Goal: Task Accomplishment & Management: Use online tool/utility

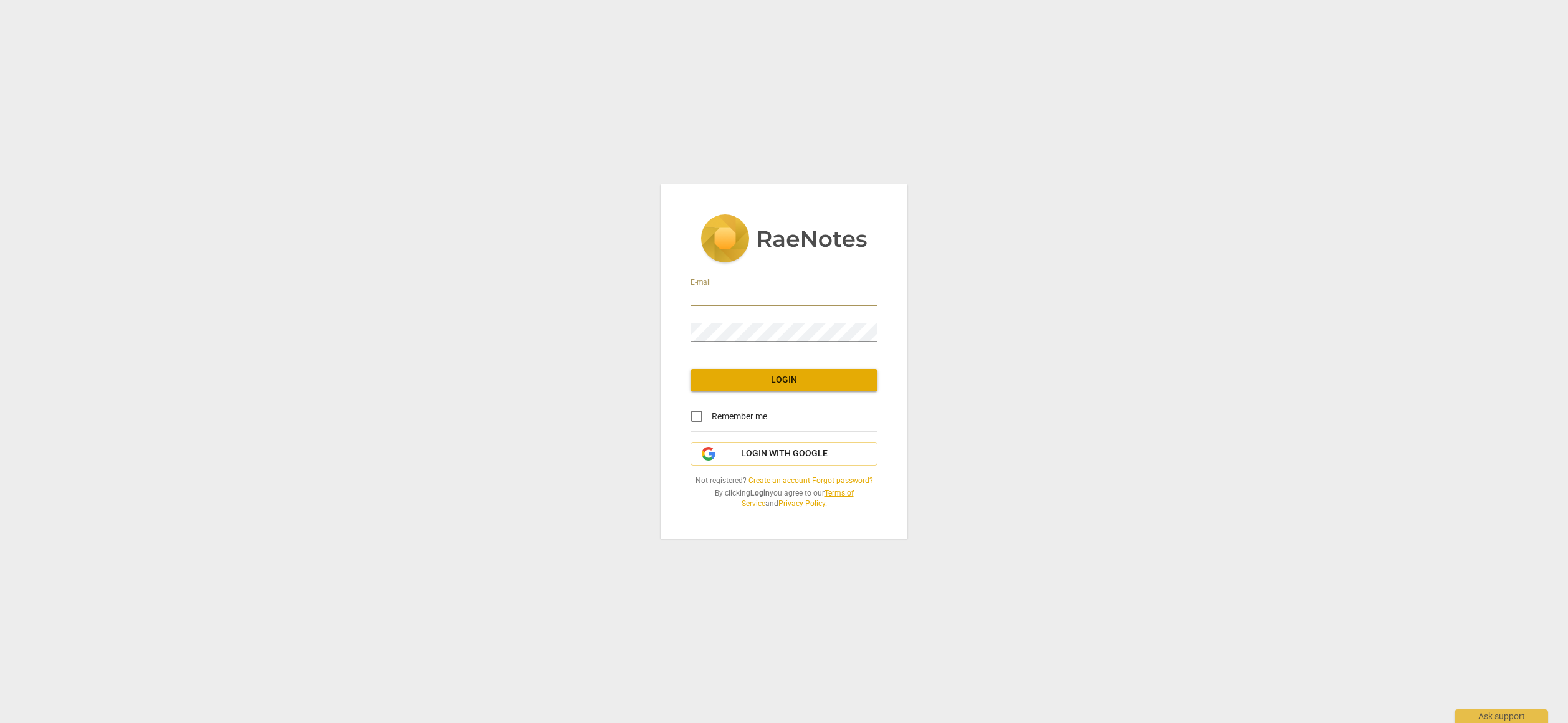
click at [777, 288] on input "email" at bounding box center [784, 297] width 187 height 18
type input "gordoncarr@hotmail.com"
click at [762, 322] on div "Password" at bounding box center [784, 328] width 187 height 28
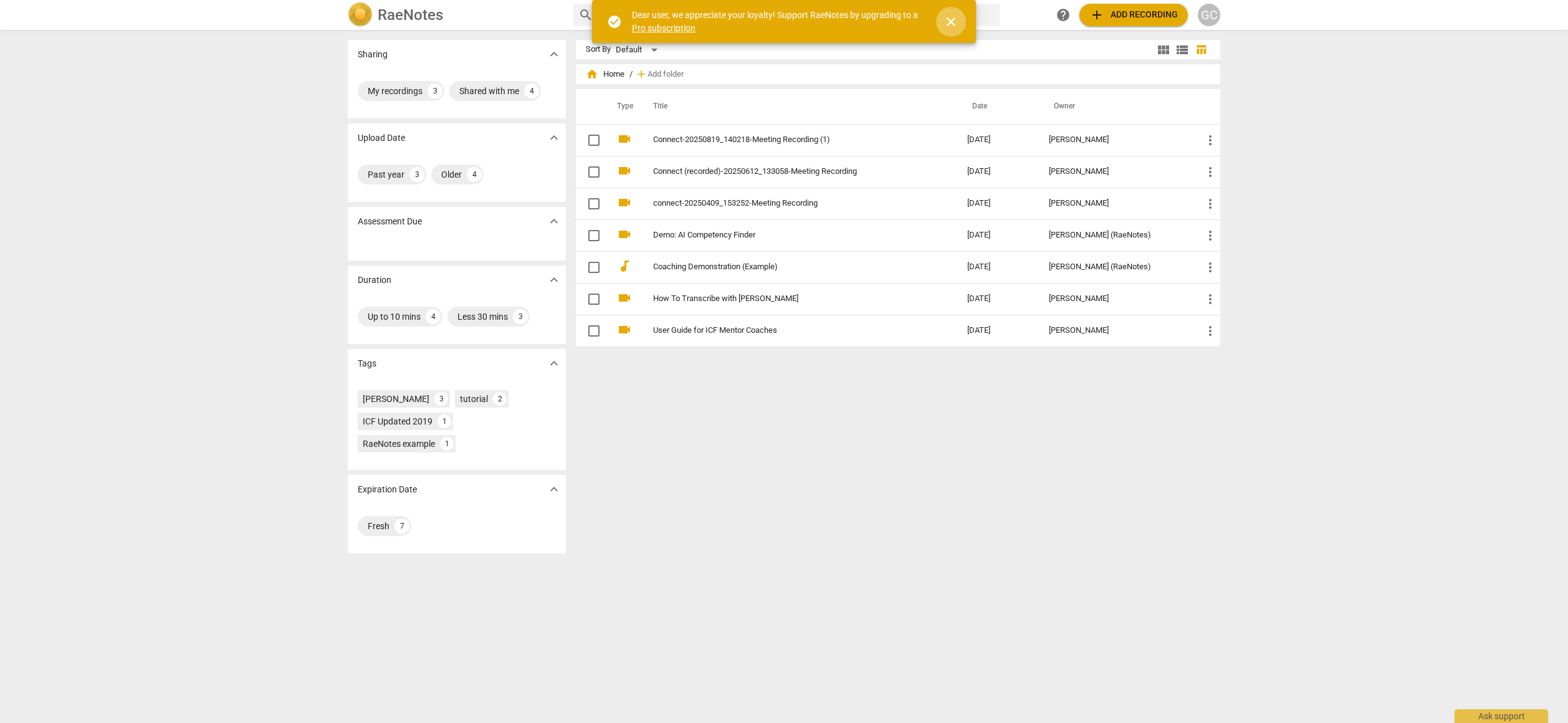
click at [948, 28] on span "close" at bounding box center [951, 22] width 15 height 15
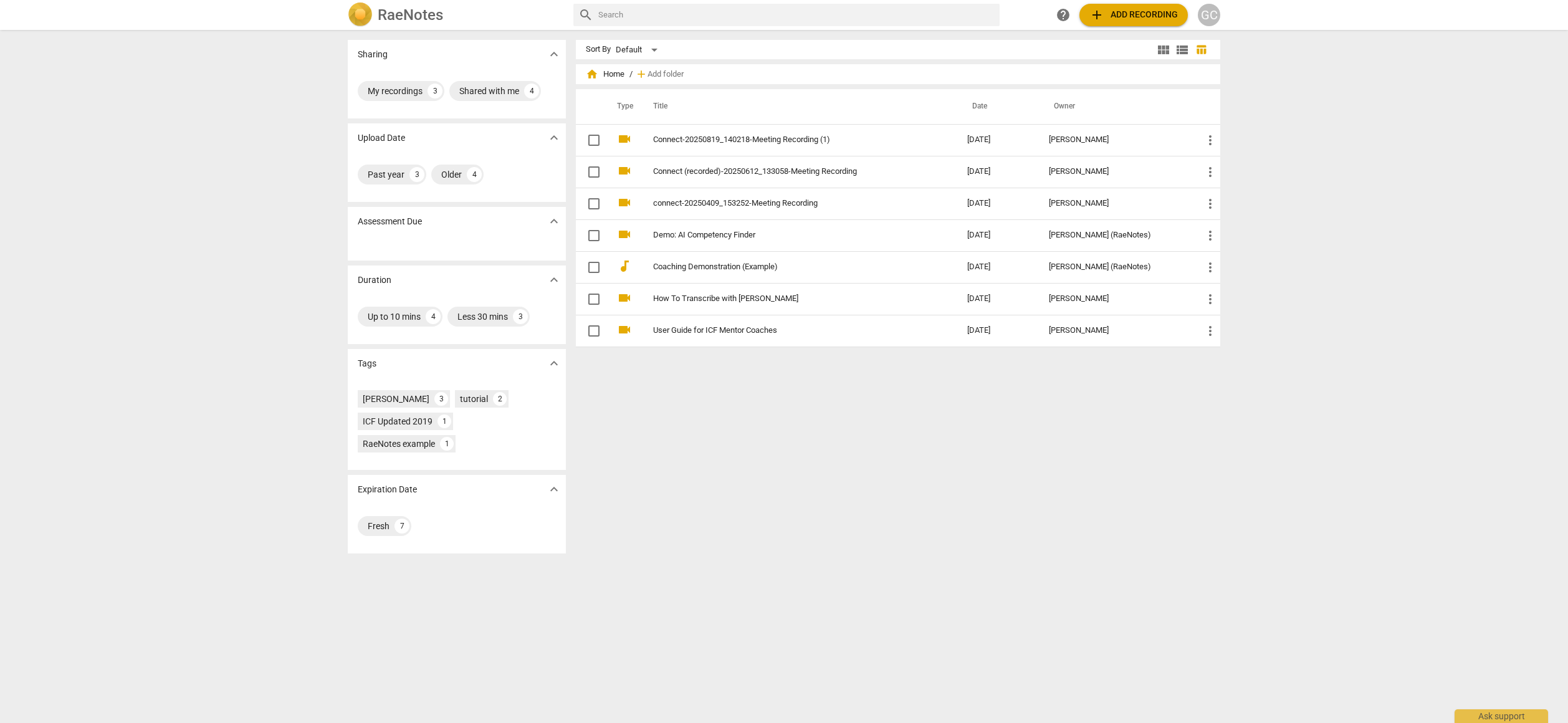
click at [1118, 12] on span "add Add recording" at bounding box center [1133, 15] width 88 height 15
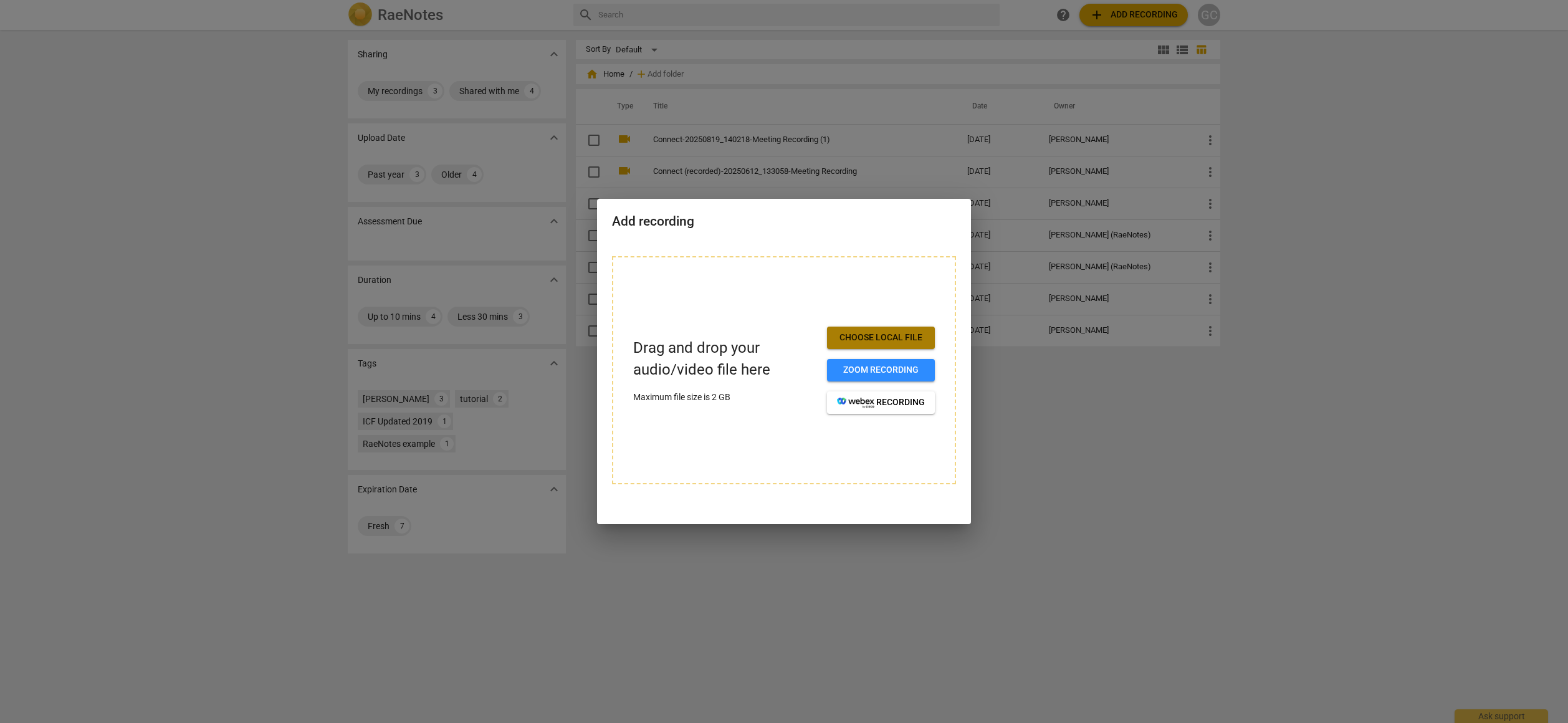
click at [890, 341] on span "Choose local file" at bounding box center [881, 338] width 88 height 13
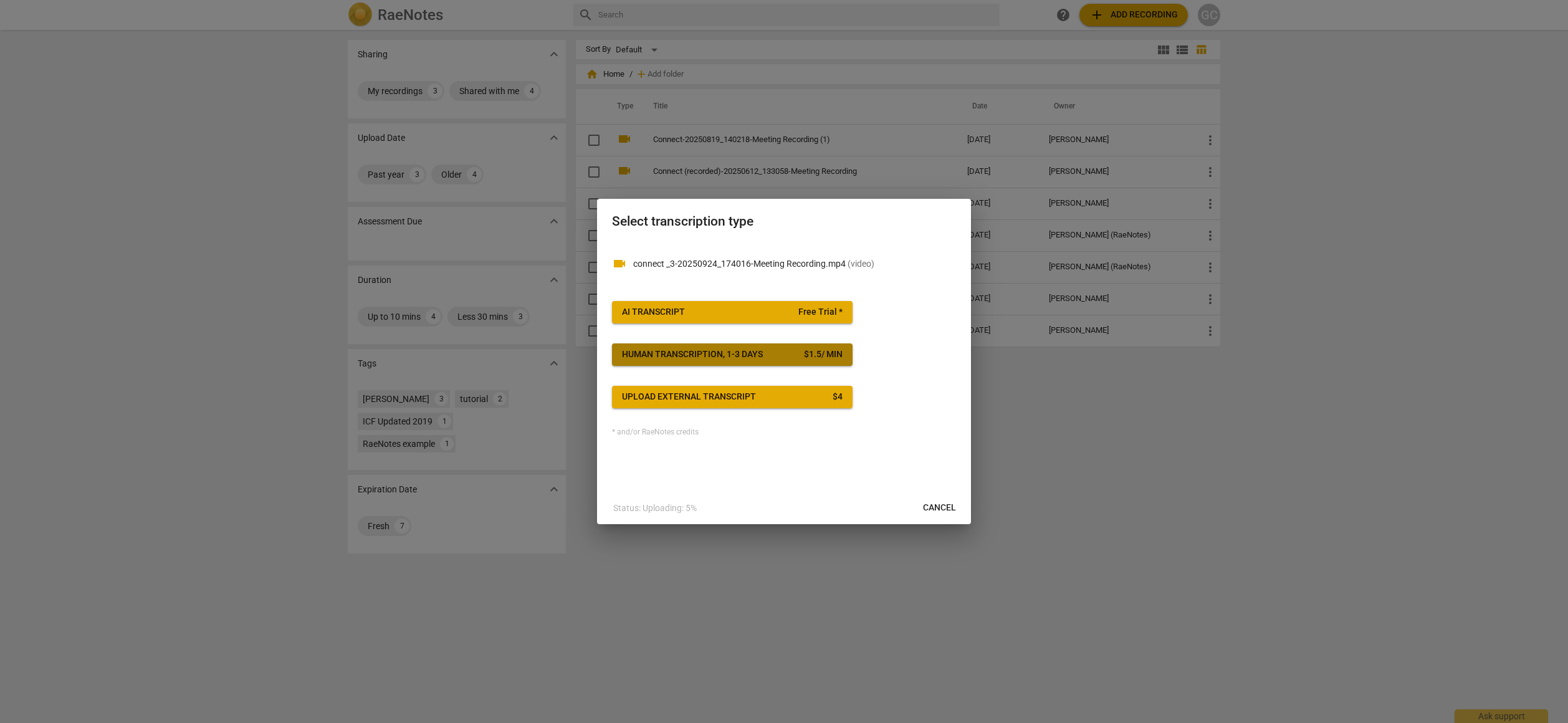
click at [724, 360] on div "Human transcription, 1-3 days" at bounding box center [692, 354] width 141 height 13
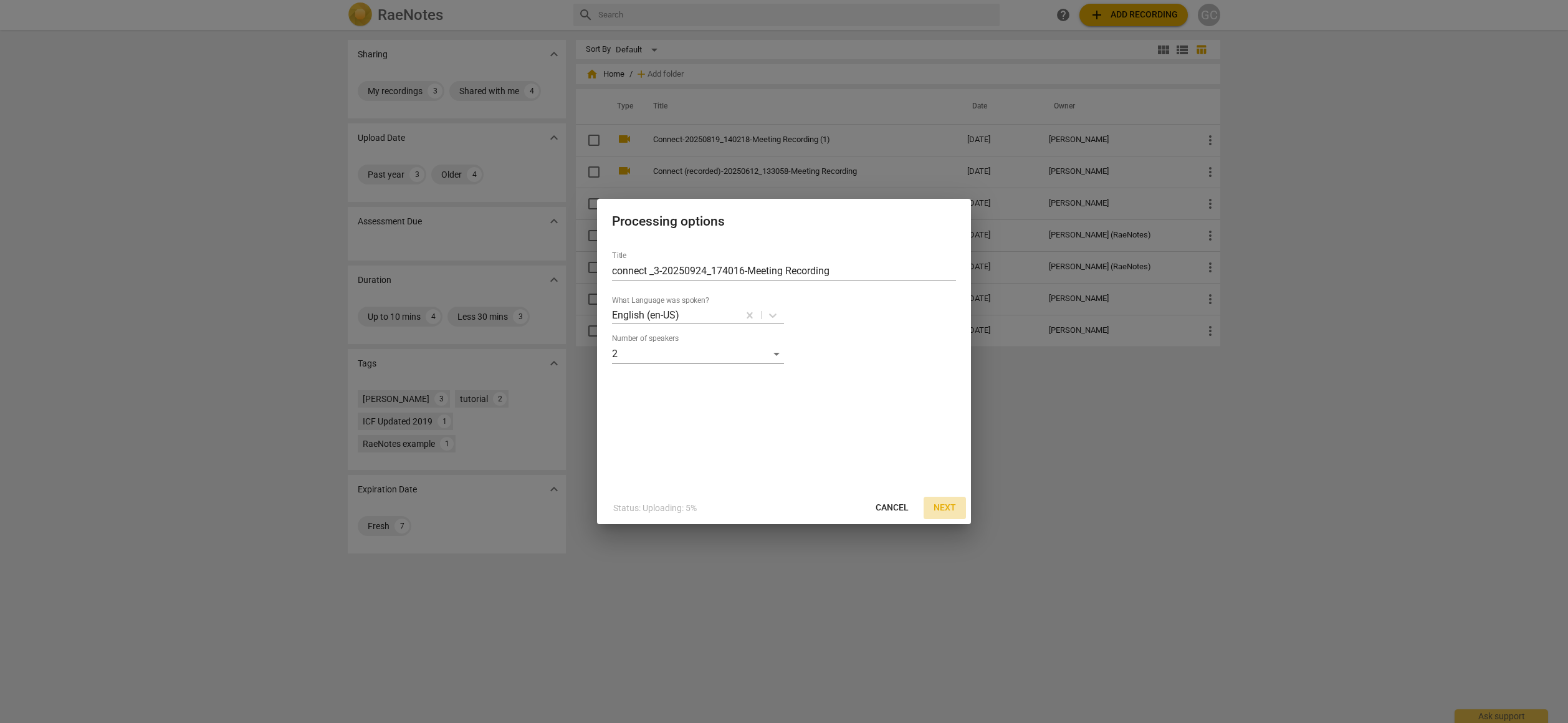
click at [952, 508] on span "Next" at bounding box center [945, 508] width 22 height 13
click at [662, 314] on span "Paid with my balance $48.00 credits" at bounding box center [654, 310] width 63 height 47
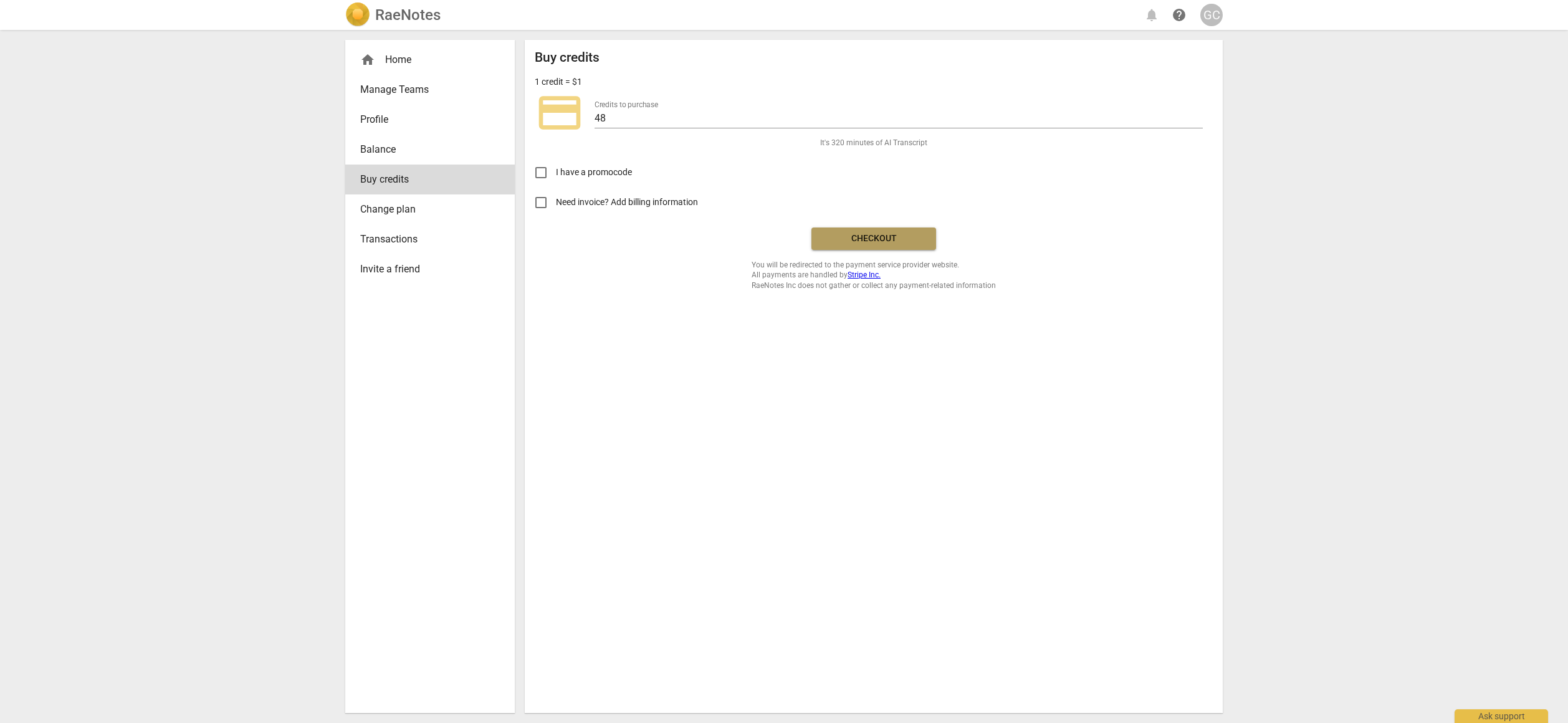
click at [891, 233] on span "Checkout" at bounding box center [874, 238] width 105 height 13
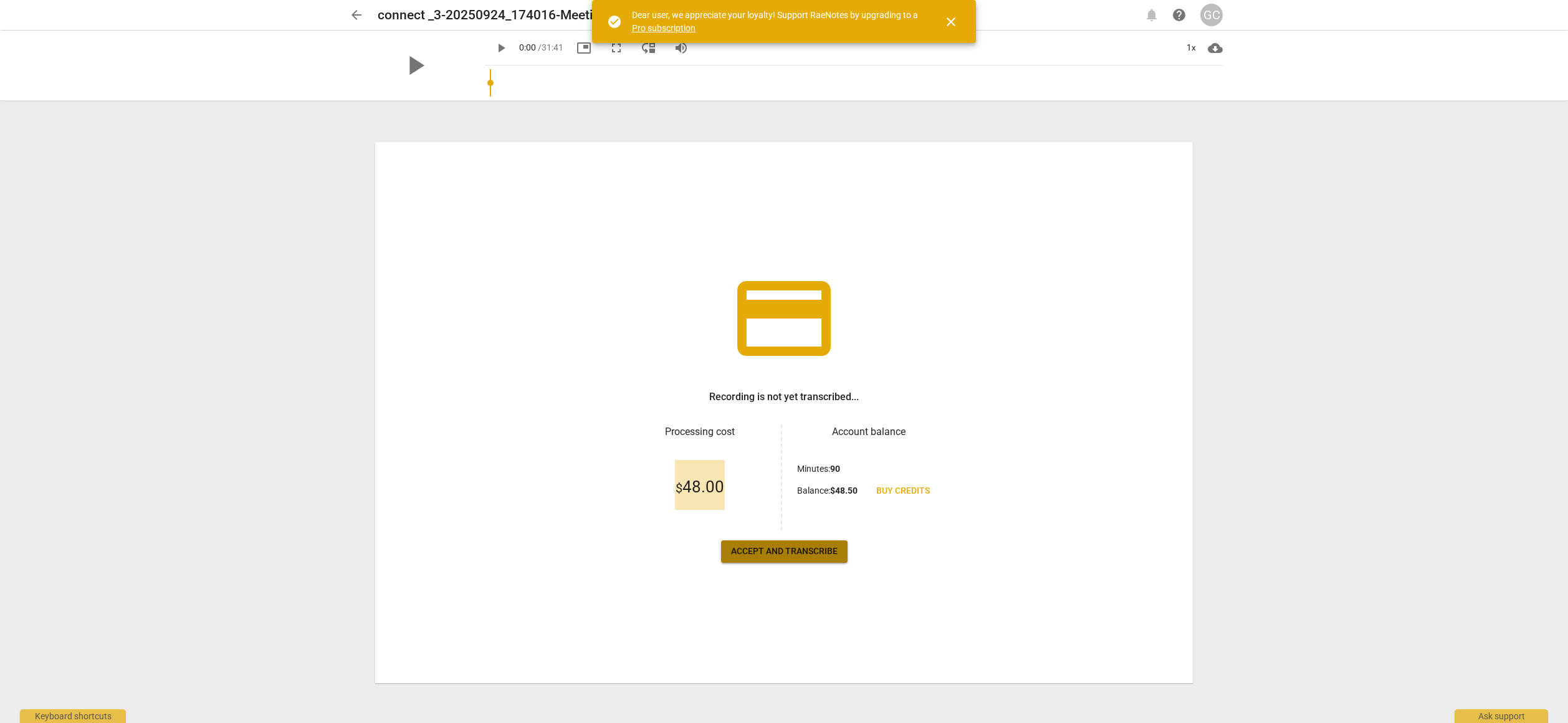
click at [785, 547] on span "Accept and transcribe" at bounding box center [784, 551] width 107 height 13
